Goal: Task Accomplishment & Management: Use online tool/utility

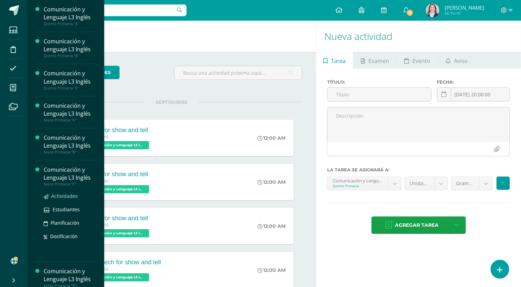
click at [67, 195] on span "Actividades" at bounding box center [64, 196] width 26 height 7
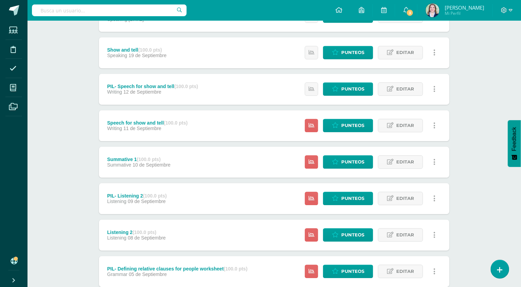
scroll to position [372, 0]
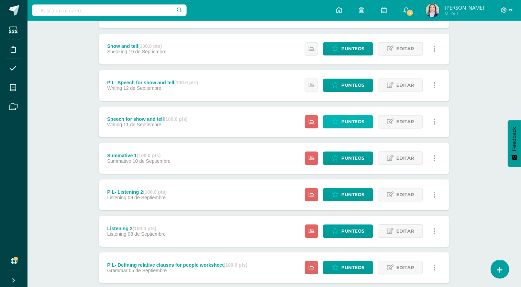
click at [359, 122] on span "Punteos" at bounding box center [352, 122] width 23 height 13
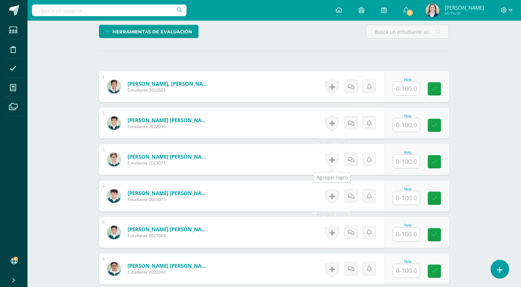
scroll to position [182, 0]
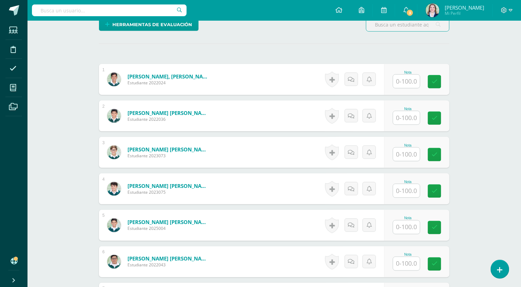
click at [408, 82] on input "text" at bounding box center [406, 81] width 27 height 13
type input "100"
click at [401, 111] on input "text" at bounding box center [411, 118] width 28 height 14
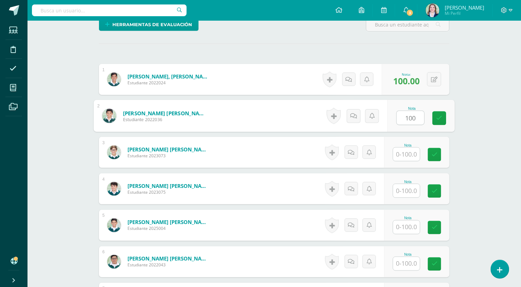
type input "100"
click at [467, 115] on div "Comunicación y Lenguaje L3 Inglés Sexto Primaria "C" Herramientas Detalle de as…" at bounding box center [275, 152] width 494 height 626
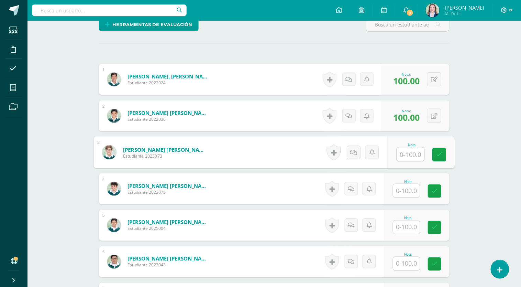
click at [407, 155] on input "text" at bounding box center [411, 155] width 28 height 14
type input "95"
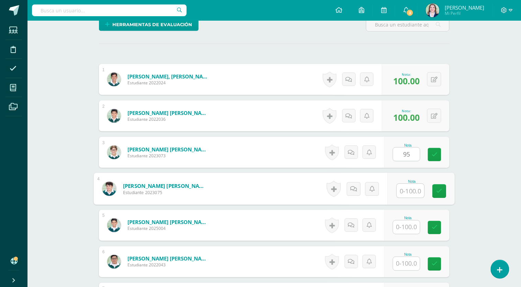
click at [419, 192] on input "text" at bounding box center [411, 191] width 28 height 14
type input "90"
click at [437, 189] on icon at bounding box center [440, 191] width 6 height 6
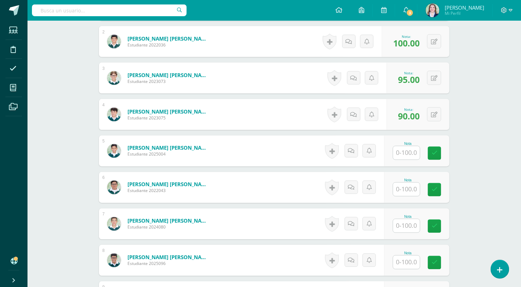
scroll to position [262, 0]
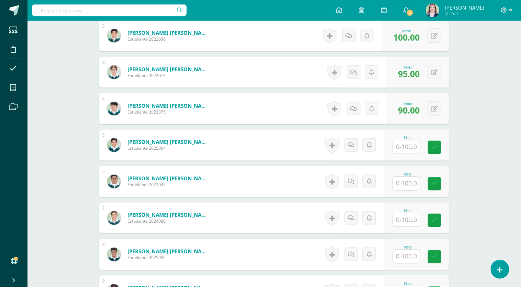
click at [413, 146] on input "text" at bounding box center [406, 146] width 27 height 13
type input "85"
click at [406, 189] on input "text" at bounding box center [411, 184] width 28 height 14
type input "95"
click at [484, 197] on div "Comunicación y Lenguaje L3 Inglés Sexto Primaria "C" Herramientas Detalle de as…" at bounding box center [275, 72] width 494 height 626
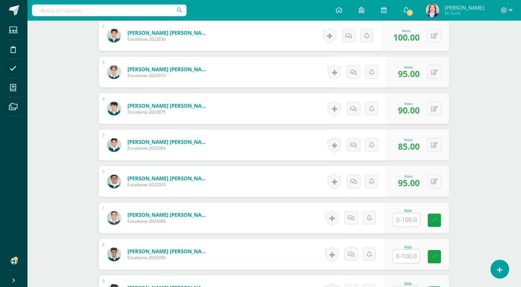
click at [401, 221] on input "text" at bounding box center [406, 219] width 27 height 13
type input "85"
click at [407, 258] on input "text" at bounding box center [411, 257] width 28 height 14
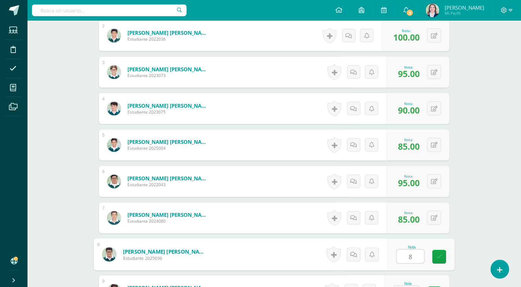
type input "80"
click at [440, 259] on icon at bounding box center [440, 257] width 6 height 6
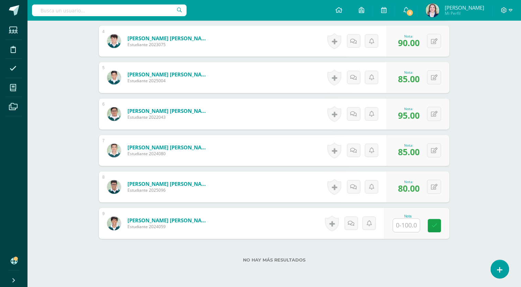
scroll to position [334, 0]
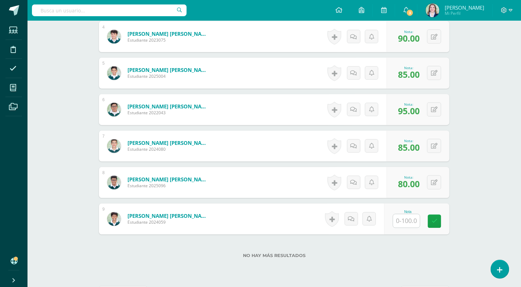
click at [405, 223] on input "text" at bounding box center [406, 220] width 27 height 13
type input "100"
click at [443, 215] on link at bounding box center [440, 222] width 14 height 14
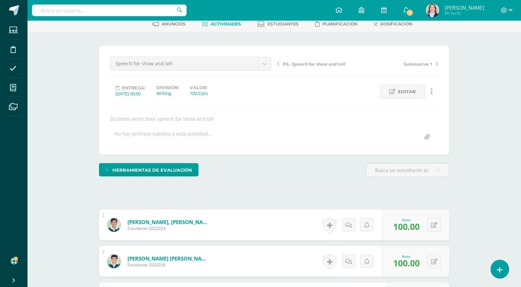
scroll to position [4, 0]
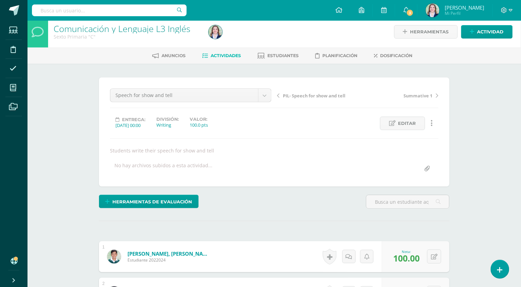
click at [225, 54] on span "Actividades" at bounding box center [226, 55] width 30 height 5
